Goal: Information Seeking & Learning: Learn about a topic

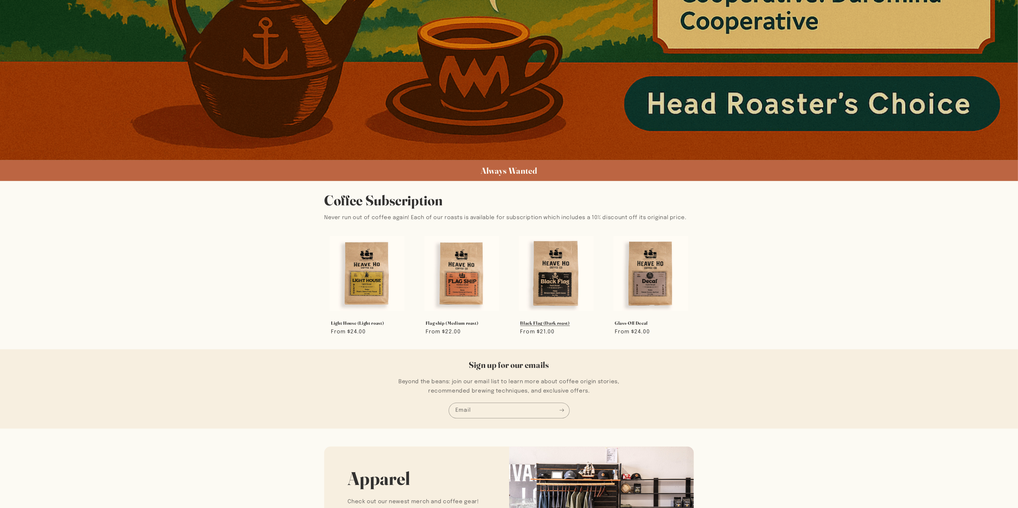
scroll to position [557, 0]
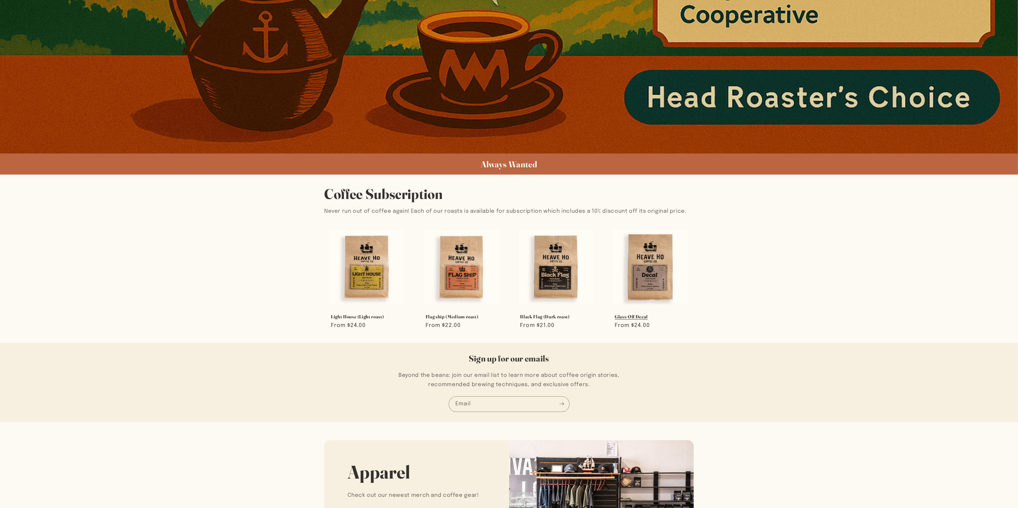
click at [662, 314] on link "Glass-Off Decaf" at bounding box center [651, 317] width 72 height 6
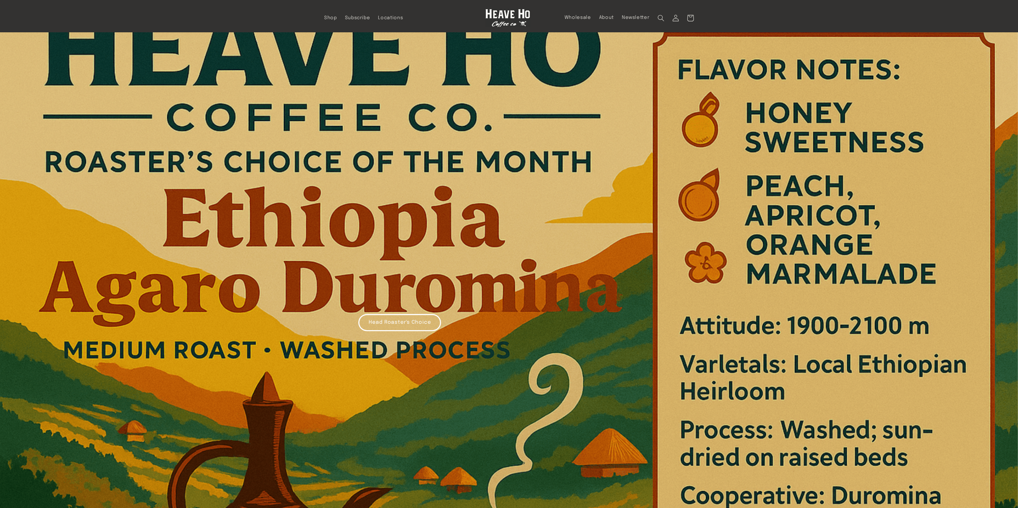
scroll to position [0, 0]
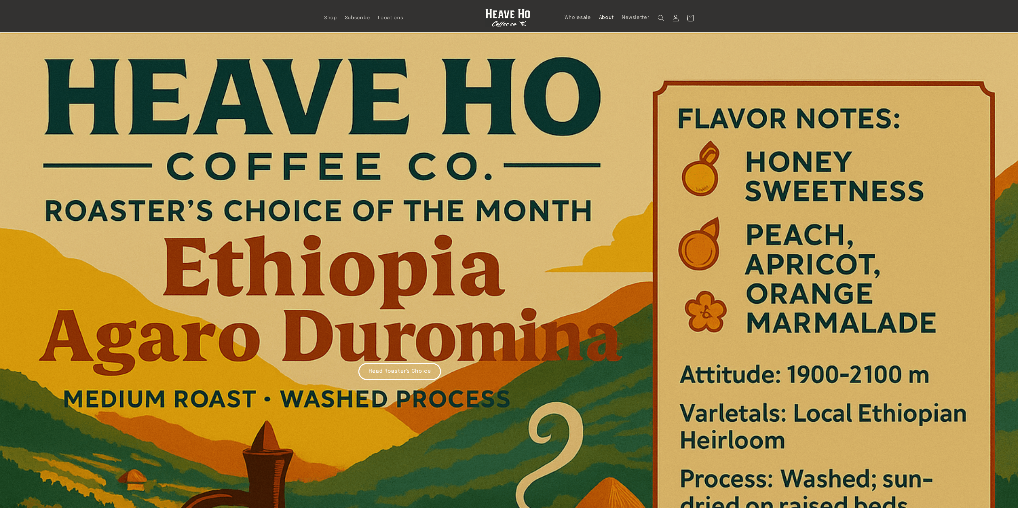
click at [602, 21] on link "About" at bounding box center [606, 18] width 23 height 14
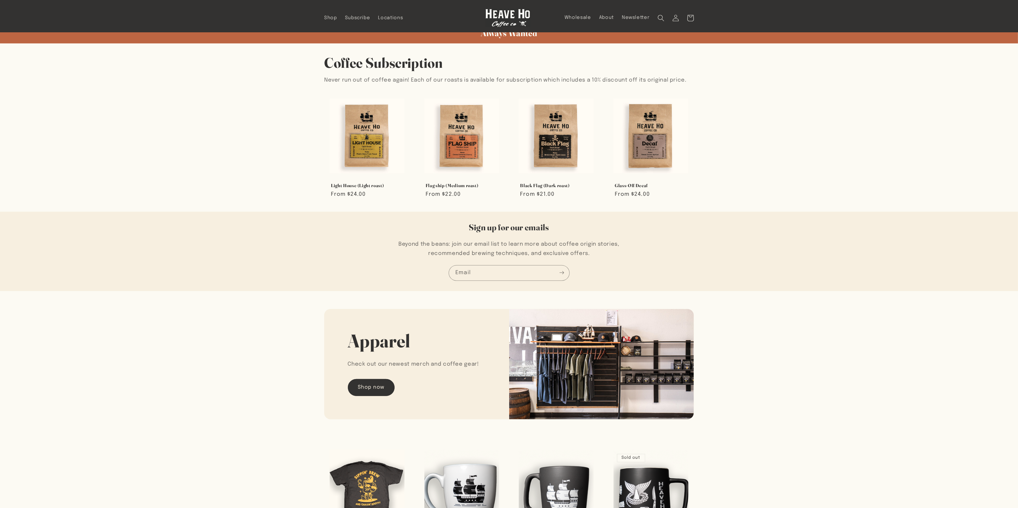
scroll to position [680, 0]
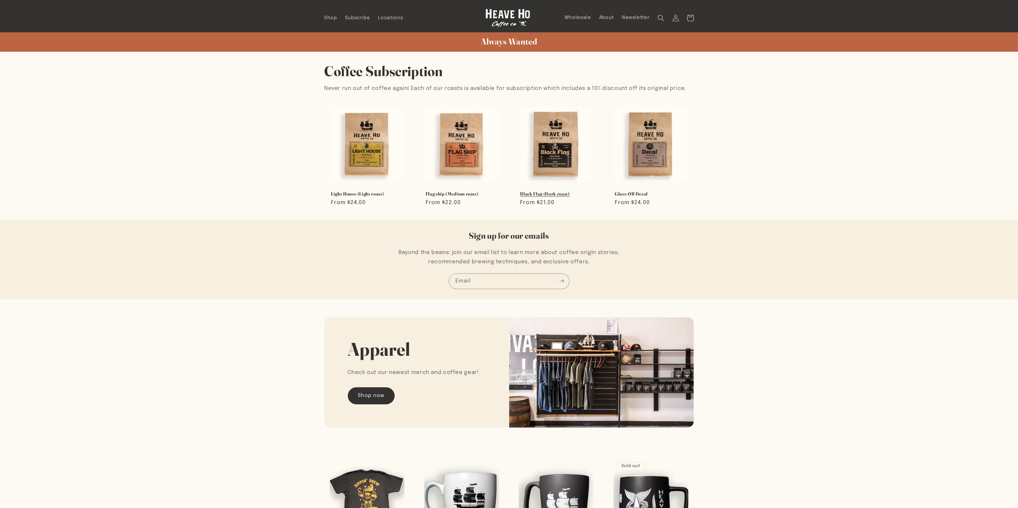
click at [540, 191] on link "Black Flag (Dark roast)" at bounding box center [556, 194] width 72 height 6
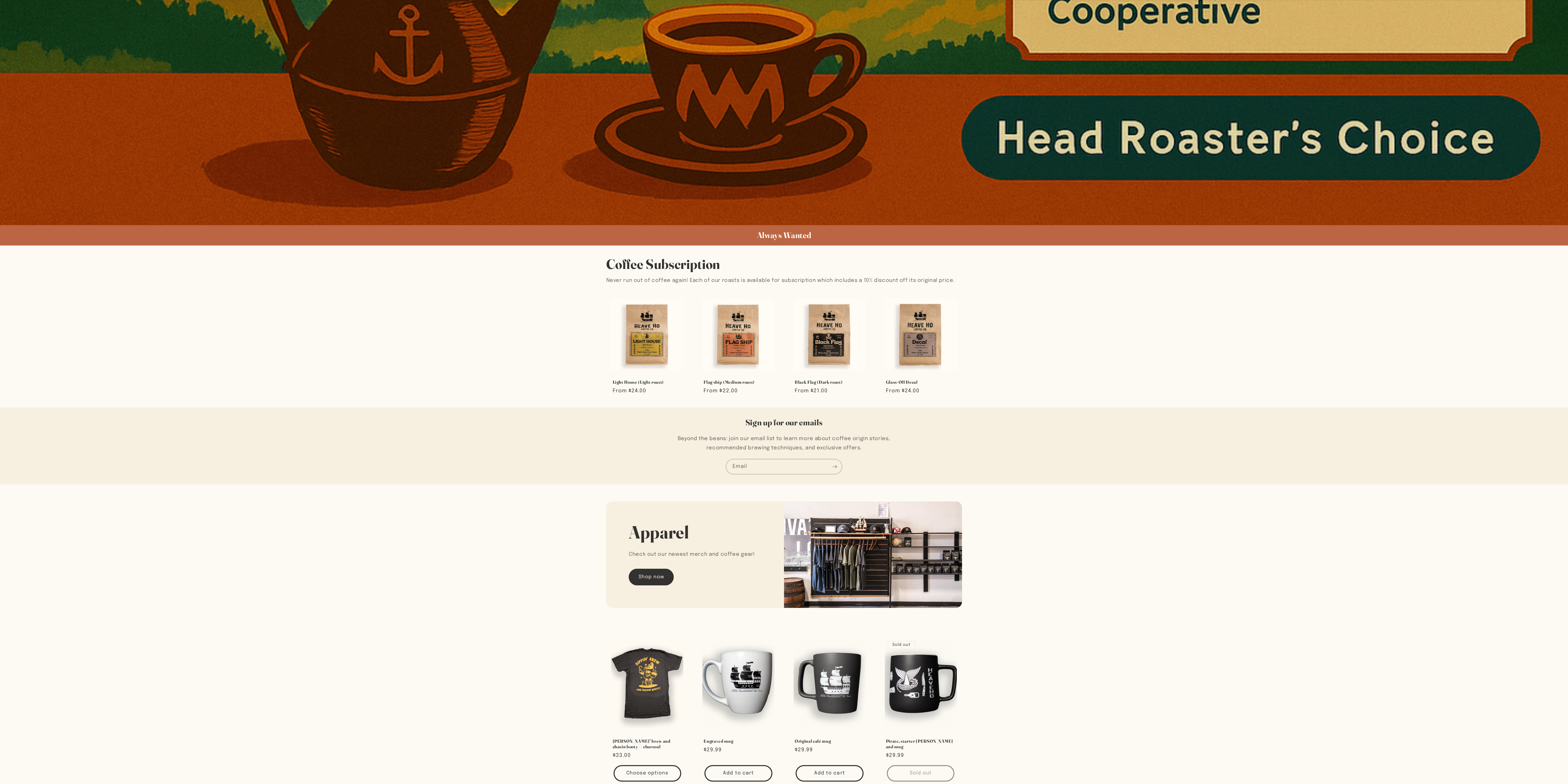
scroll to position [907, 0]
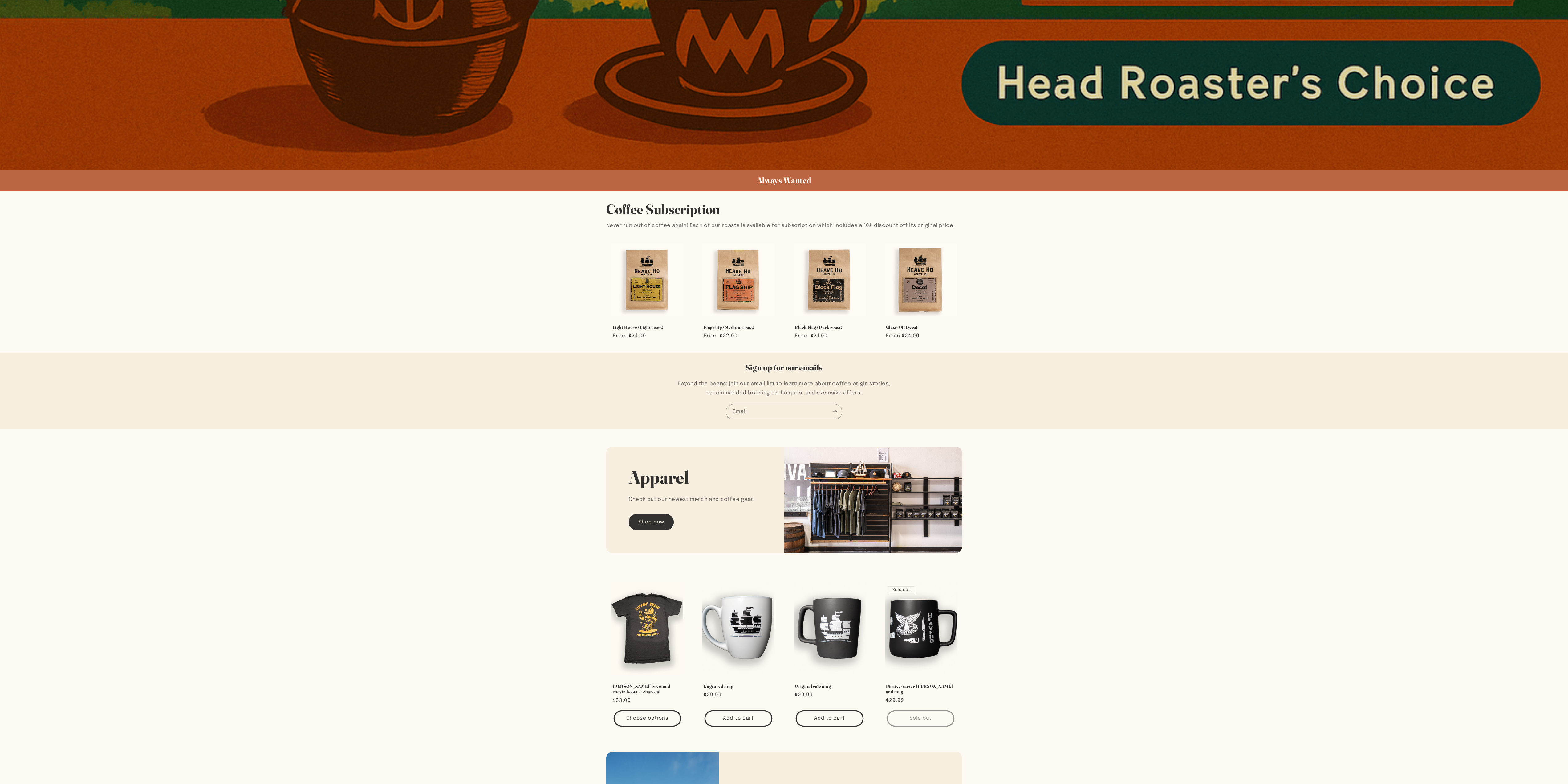
click at [784, 325] on link "Glass-Off Decaf" at bounding box center [921, 327] width 69 height 6
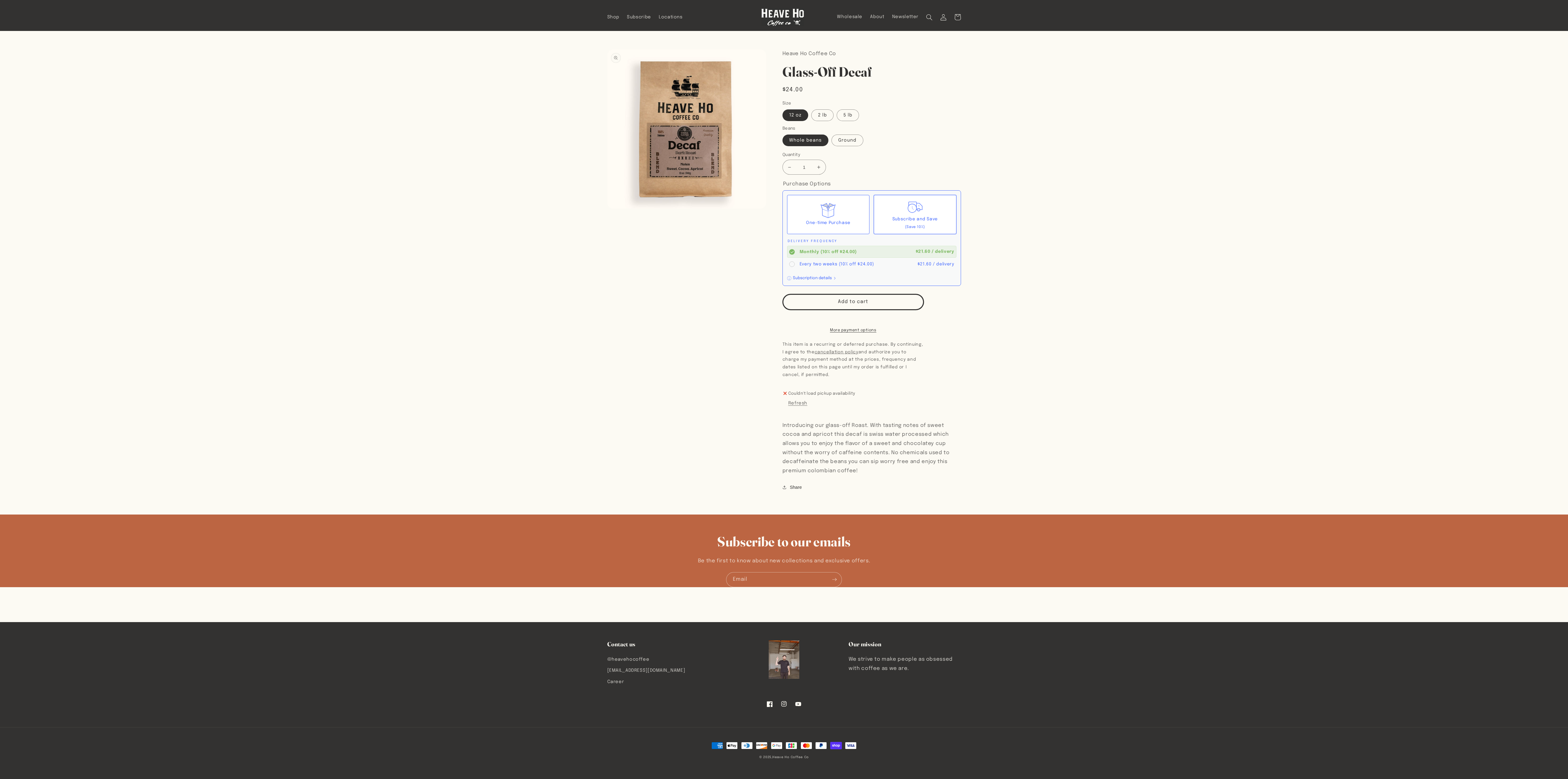
click at [607, 209] on button "Open media 1 in modal" at bounding box center [607, 209] width 0 height 0
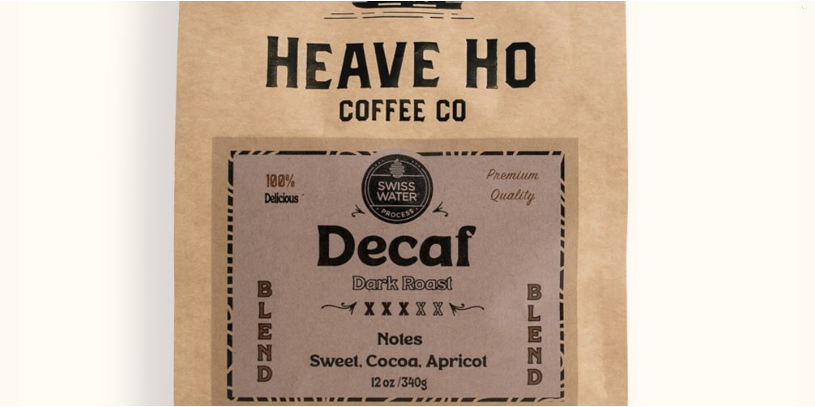
scroll to position [583, 0]
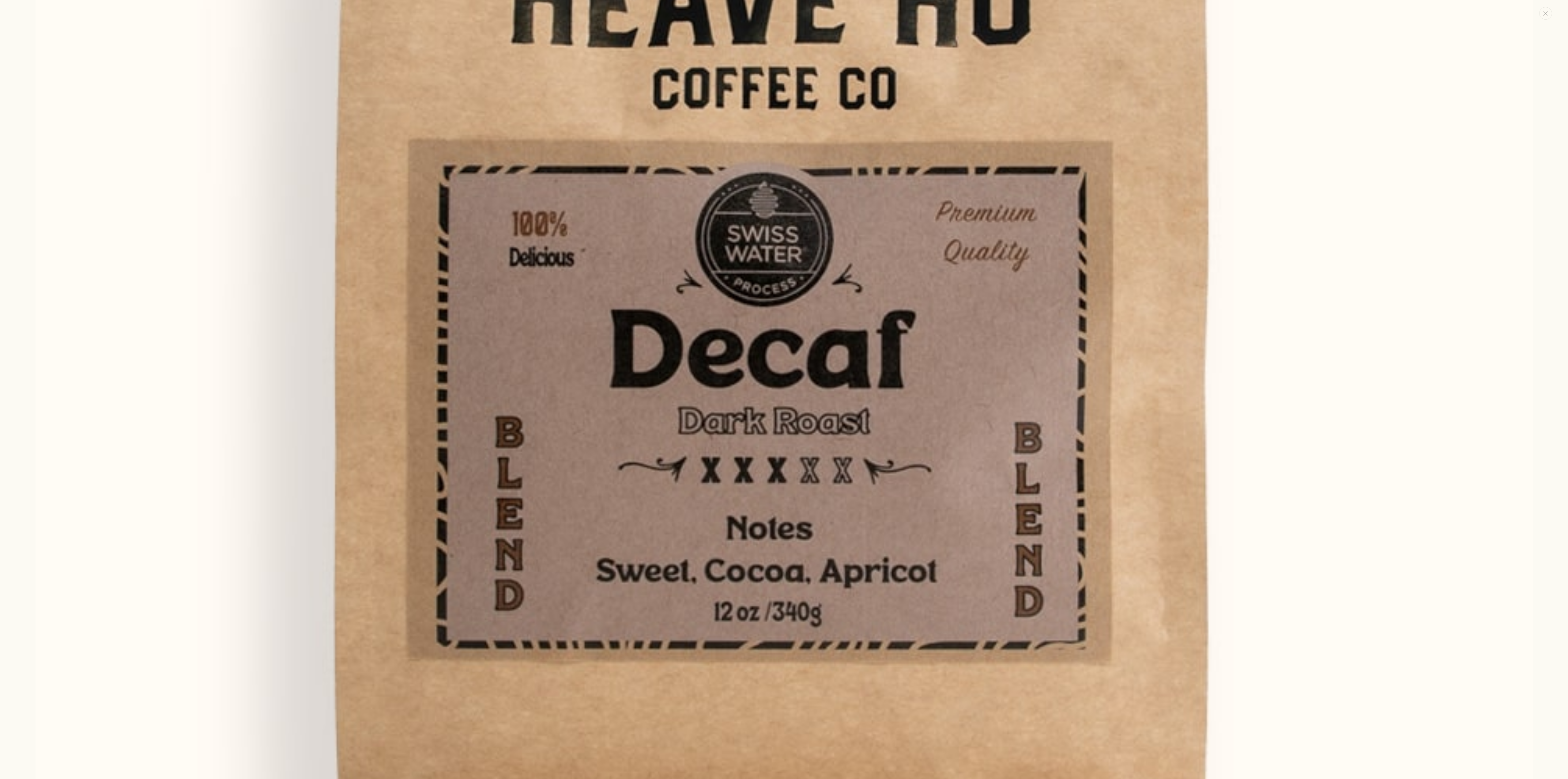
click at [1290, 429] on img "Media gallery" at bounding box center [784, 196] width 1497 height 1498
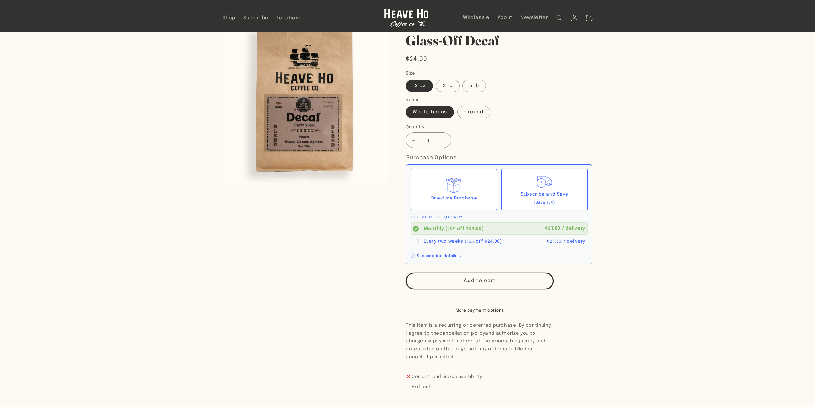
scroll to position [0, 0]
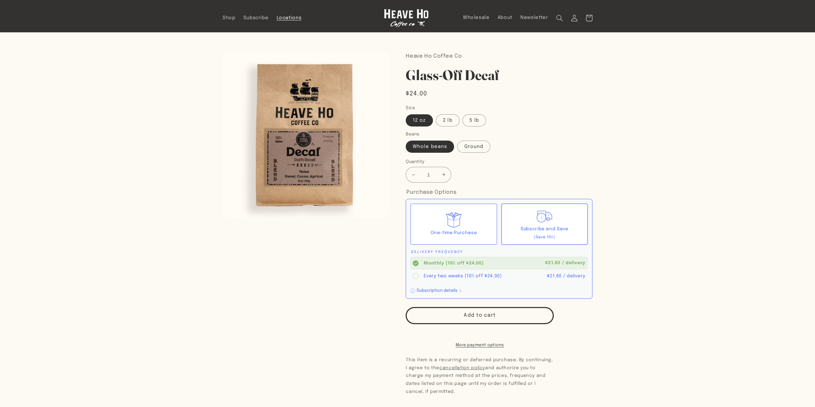
click at [295, 18] on span "Locations" at bounding box center [289, 18] width 25 height 6
